Goal: Navigation & Orientation: Find specific page/section

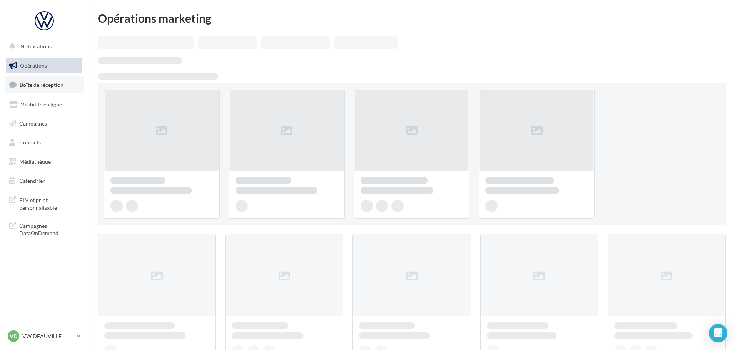
click at [45, 87] on span "Boîte de réception" at bounding box center [42, 85] width 44 height 7
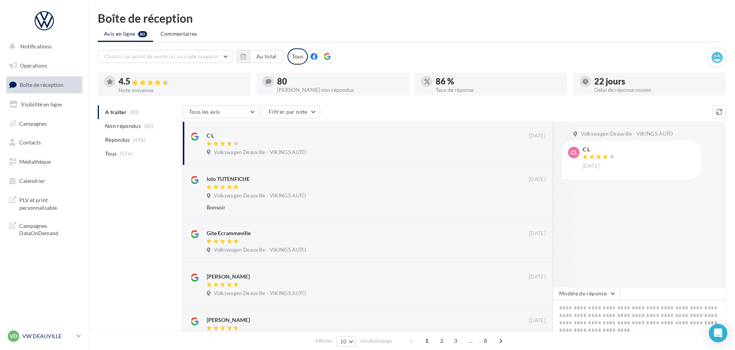
click at [55, 335] on p "VW DEAUVILLE" at bounding box center [47, 337] width 51 height 8
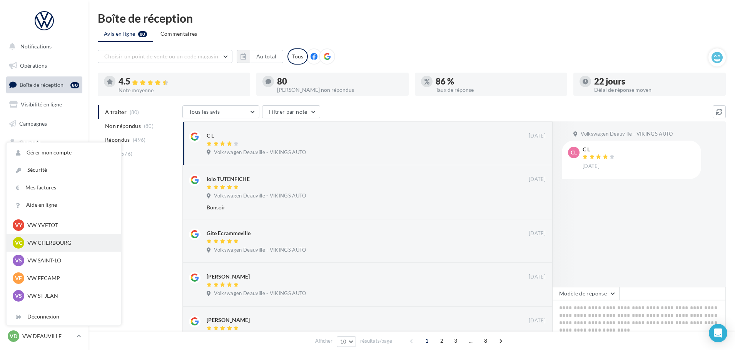
scroll to position [77, 0]
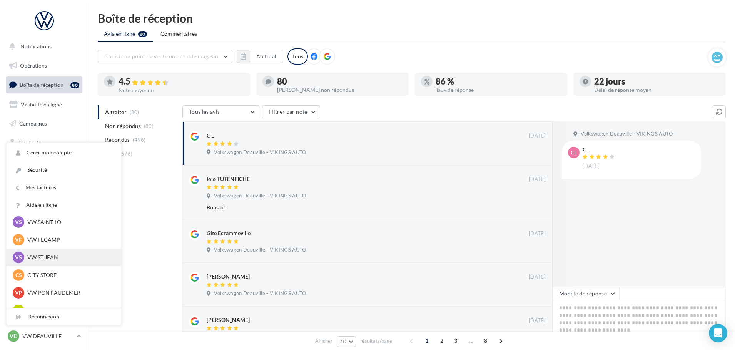
click at [48, 261] on p "VW ST JEAN" at bounding box center [69, 258] width 85 height 8
